Goal: Task Accomplishment & Management: Use online tool/utility

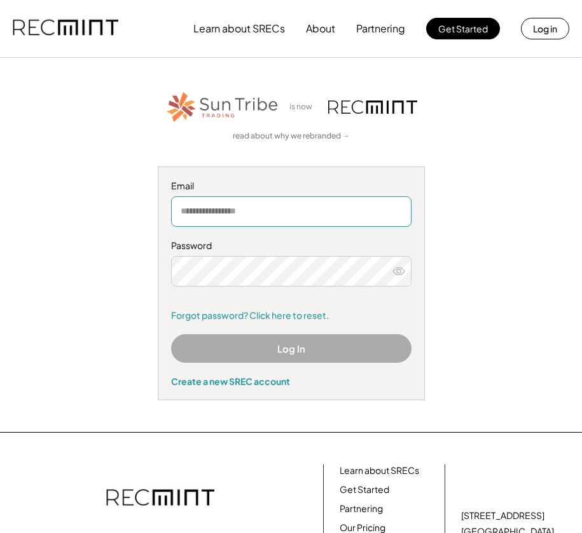
click at [278, 209] on input "email" at bounding box center [291, 211] width 240 height 31
type input "**********"
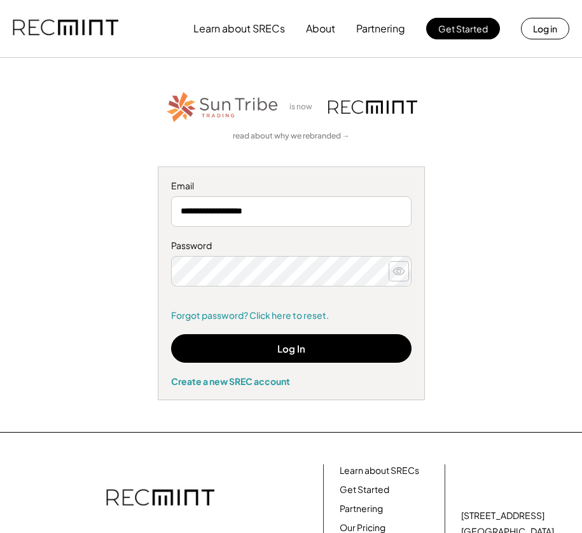
click at [398, 271] on icon at bounding box center [398, 271] width 13 height 13
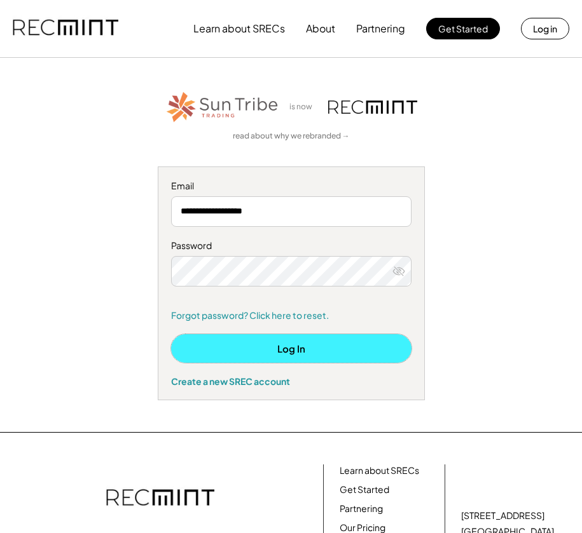
click at [318, 349] on button "Log In" at bounding box center [291, 348] width 240 height 29
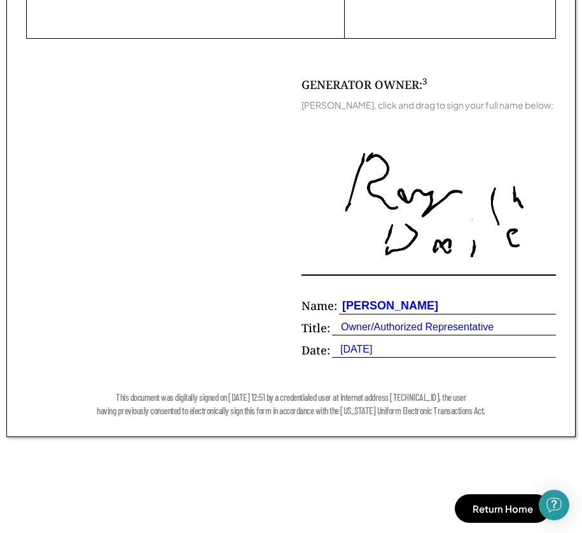
scroll to position [826, 0]
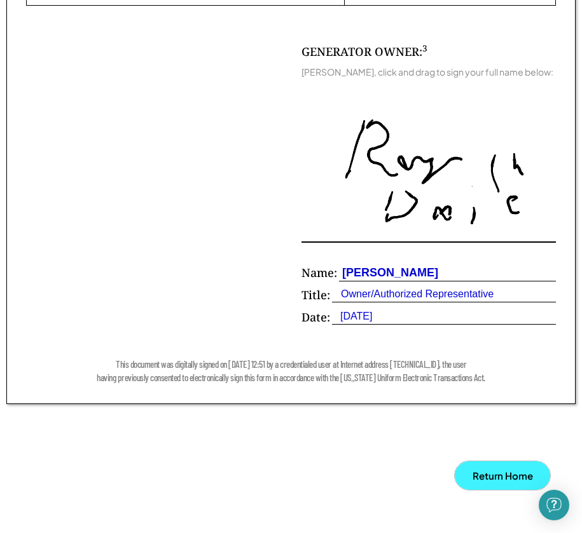
click at [498, 490] on button "Return Home" at bounding box center [501, 475] width 95 height 29
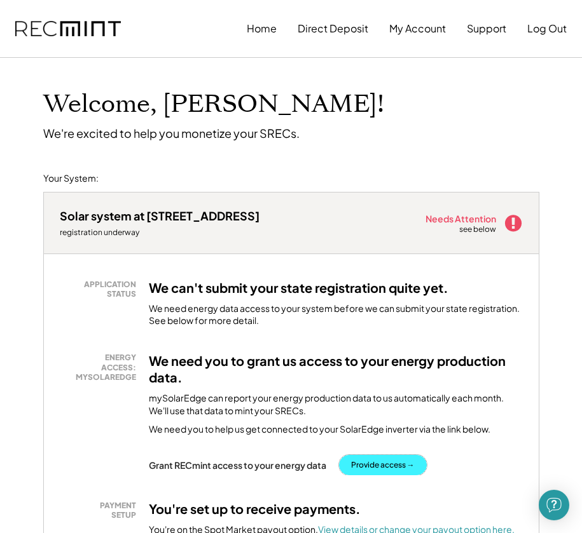
click at [401, 465] on button "Provide access →" at bounding box center [383, 465] width 88 height 20
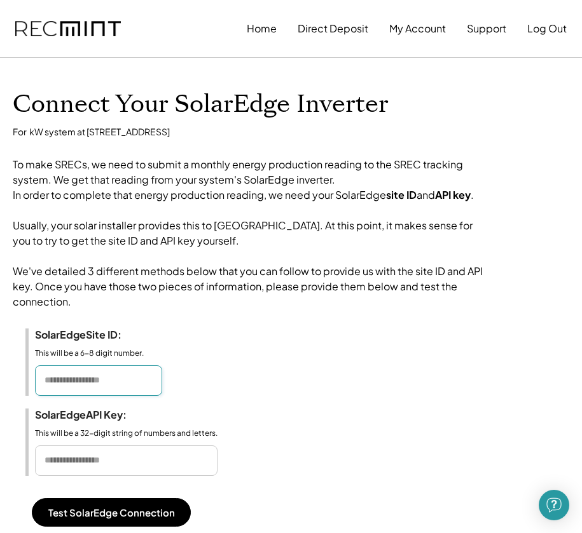
click at [121, 393] on input "input" at bounding box center [98, 380] width 127 height 31
click at [106, 395] on input "input" at bounding box center [98, 380] width 127 height 31
paste input "**********"
type input "**********"
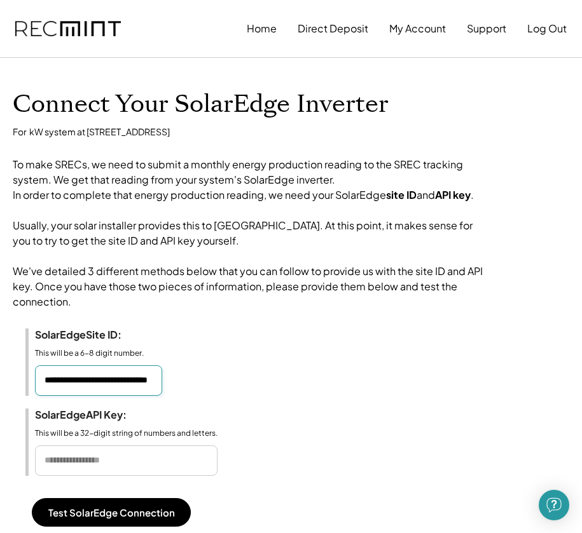
scroll to position [0, 0]
click at [147, 472] on input "input" at bounding box center [126, 461] width 182 height 31
paste input "**********"
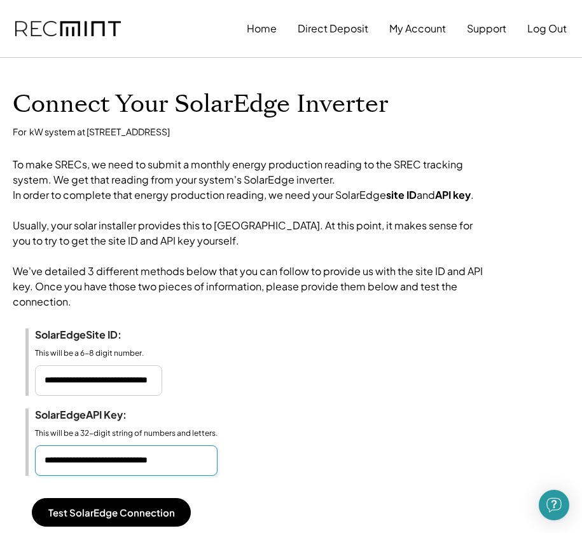
scroll to position [0, 18]
type input "**********"
click at [55, 396] on input "input" at bounding box center [98, 380] width 127 height 31
drag, startPoint x: 159, startPoint y: 395, endPoint x: 17, endPoint y: 392, distance: 141.8
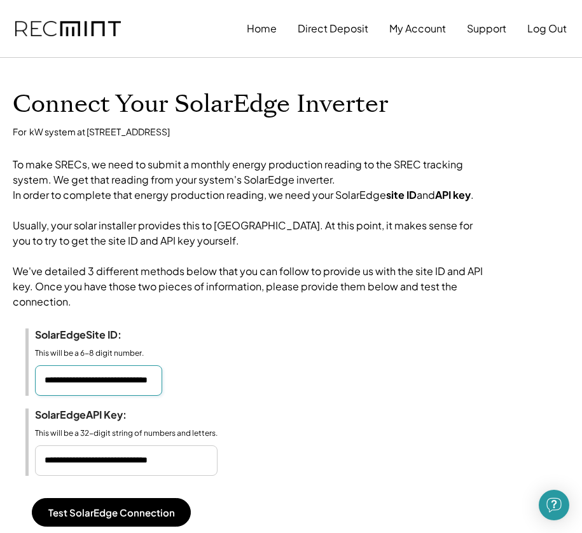
click at [17, 392] on div "Connect Your SolarEdge Inverter For kW system at 1854 Old Cave Rd To make SRECs…" at bounding box center [291, 318] width 582 height 456
drag, startPoint x: 127, startPoint y: 399, endPoint x: 42, endPoint y: 397, distance: 85.2
click at [42, 396] on input "input" at bounding box center [98, 380] width 127 height 31
paste input "input"
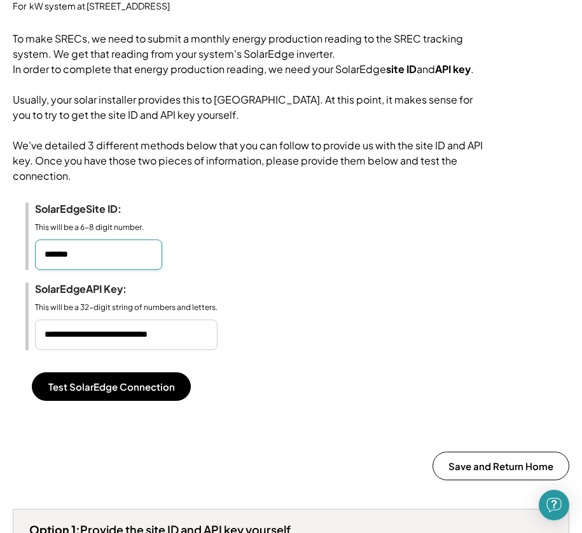
scroll to position [127, 0]
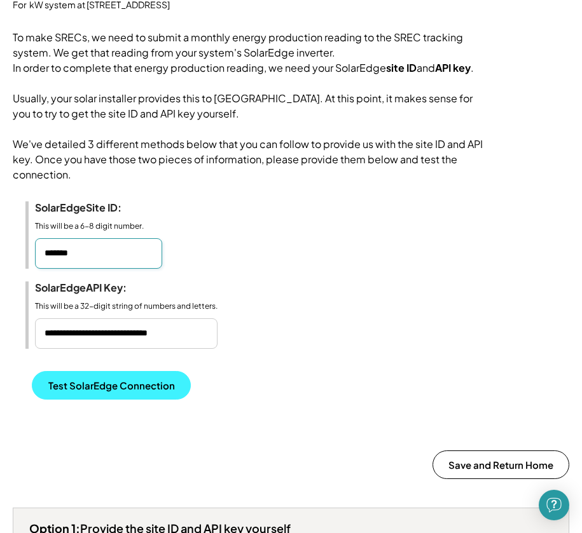
type input "*******"
click at [112, 400] on button "Test SolarEdge Connection" at bounding box center [111, 385] width 159 height 29
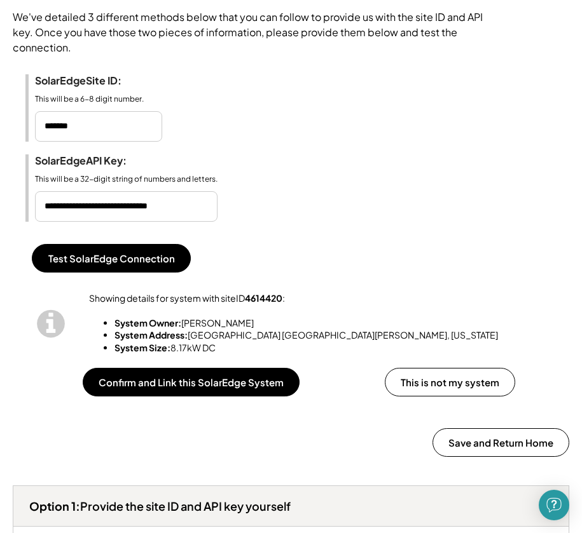
scroll to position [318, 0]
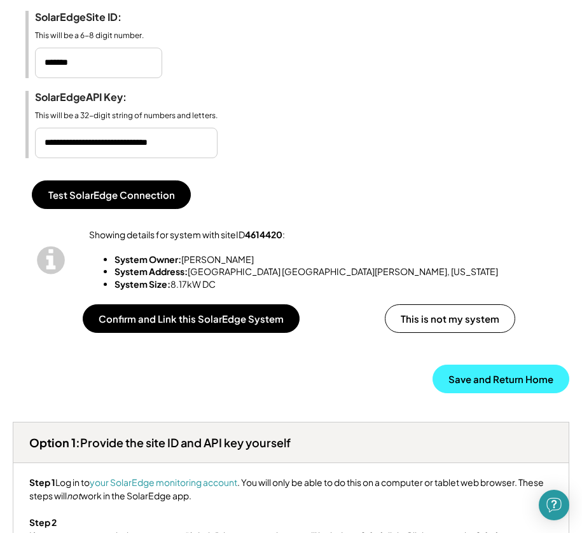
click at [486, 393] on button "Save and Return Home" at bounding box center [500, 379] width 137 height 29
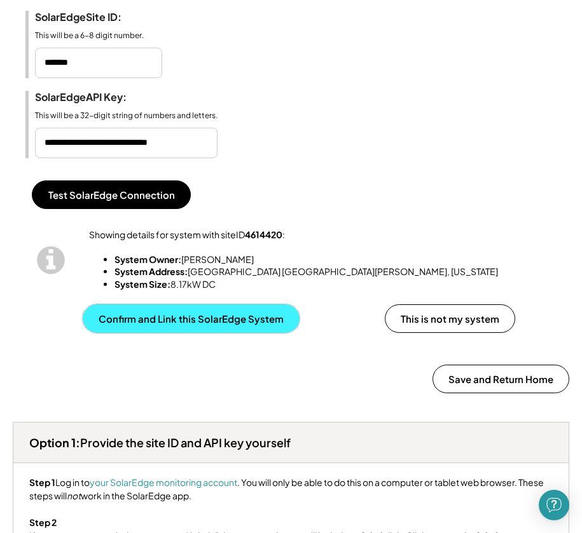
click at [252, 333] on button "Confirm and Link this SolarEdge System" at bounding box center [191, 318] width 217 height 29
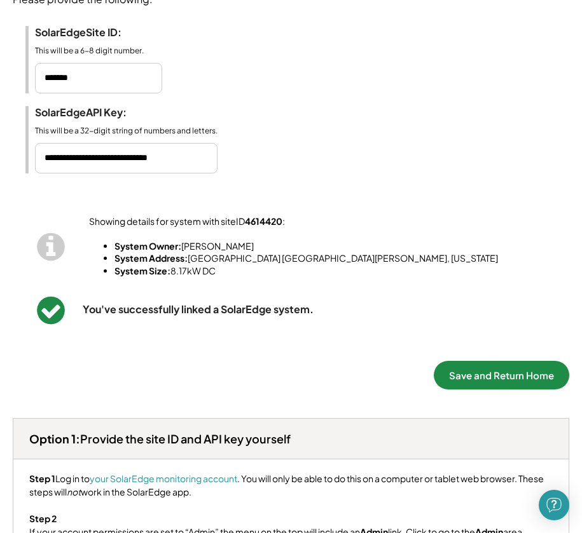
drag, startPoint x: 486, startPoint y: 390, endPoint x: 428, endPoint y: 426, distance: 67.9
click at [480, 390] on button "Save and Return Home" at bounding box center [501, 375] width 135 height 29
click at [463, 390] on button "Save and Return Home" at bounding box center [501, 375] width 135 height 29
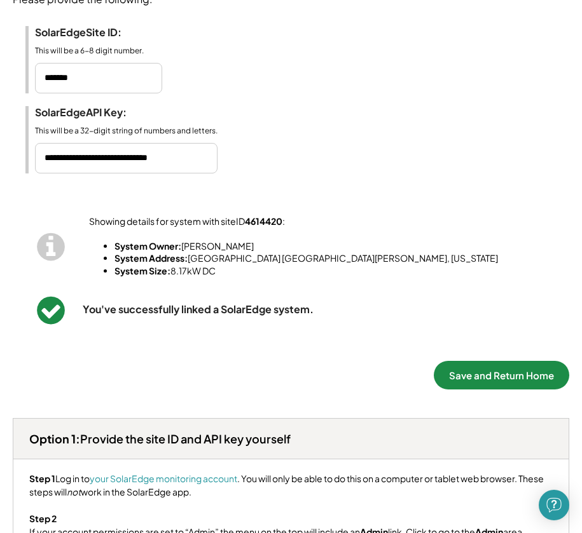
click at [527, 390] on button "Save and Return Home" at bounding box center [501, 375] width 135 height 29
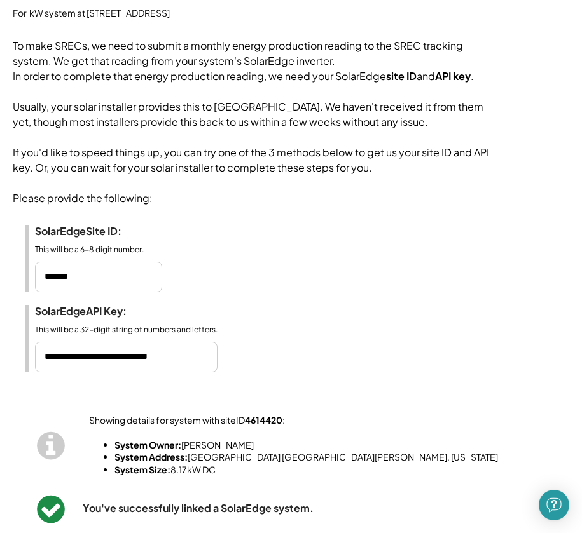
scroll to position [0, 0]
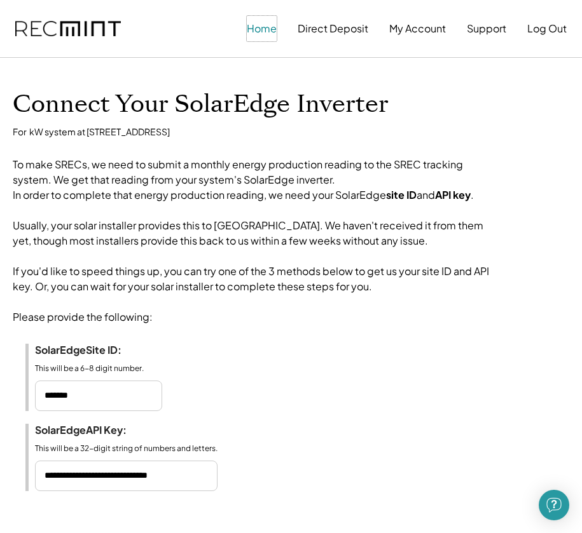
click at [270, 29] on button "Home" at bounding box center [262, 28] width 30 height 25
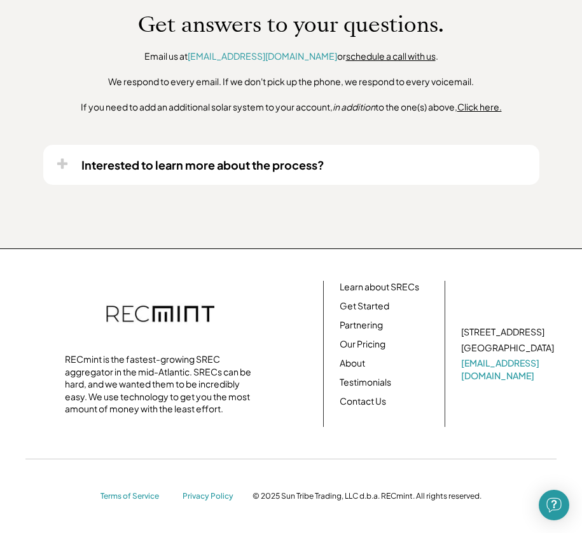
scroll to position [969, 0]
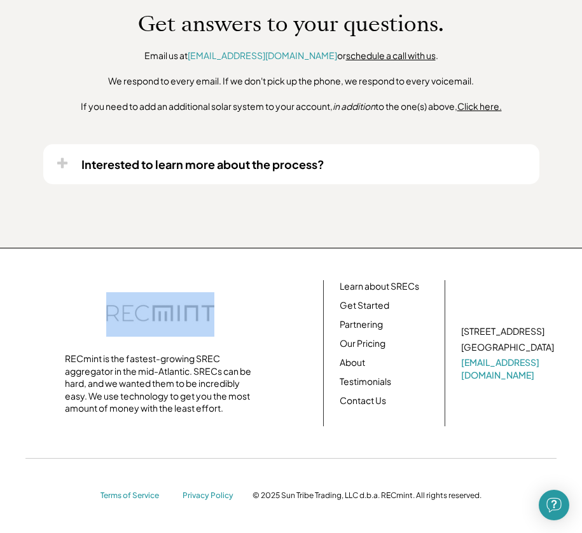
drag, startPoint x: 224, startPoint y: 313, endPoint x: 199, endPoint y: 313, distance: 25.4
click at [199, 313] on div "RECmint is the fastest-growing SREC aggregator in the mid-Atlantic. SRECs can b…" at bounding box center [160, 353] width 294 height 123
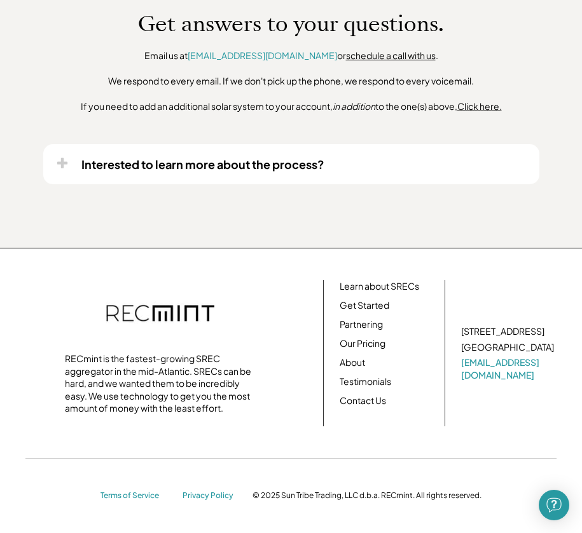
drag, startPoint x: 199, startPoint y: 313, endPoint x: 224, endPoint y: 345, distance: 40.2
click at [224, 345] on div "RECmint is the fastest-growing SREC aggregator in the mid-Atlantic. SRECs can b…" at bounding box center [160, 353] width 294 height 123
drag, startPoint x: 100, startPoint y: 358, endPoint x: 66, endPoint y: 358, distance: 34.3
click at [66, 358] on div "RECmint is the fastest-growing SREC aggregator in the mid-Atlantic. SRECs can b…" at bounding box center [160, 384] width 191 height 62
copy div "RECmint"
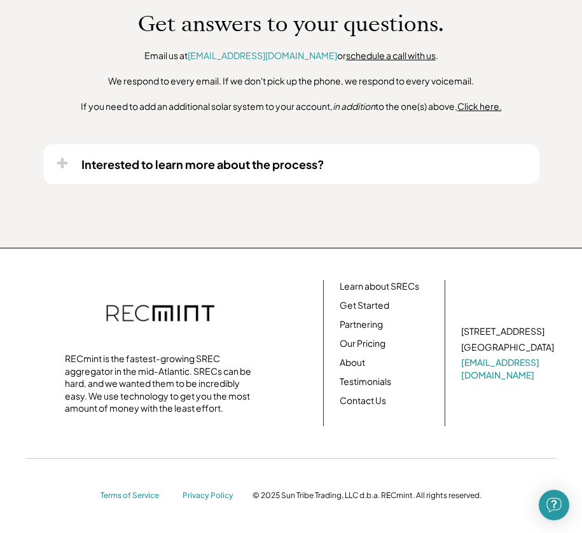
click at [308, 332] on div "RECmint is the fastest-growing SREC aggregator in the mid-Atlantic. SRECs can b…" at bounding box center [291, 353] width 556 height 146
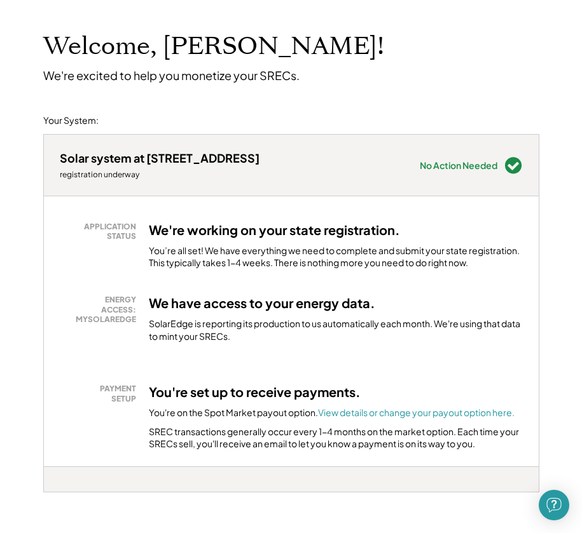
scroll to position [0, 0]
